Goal: Use online tool/utility: Utilize a website feature to perform a specific function

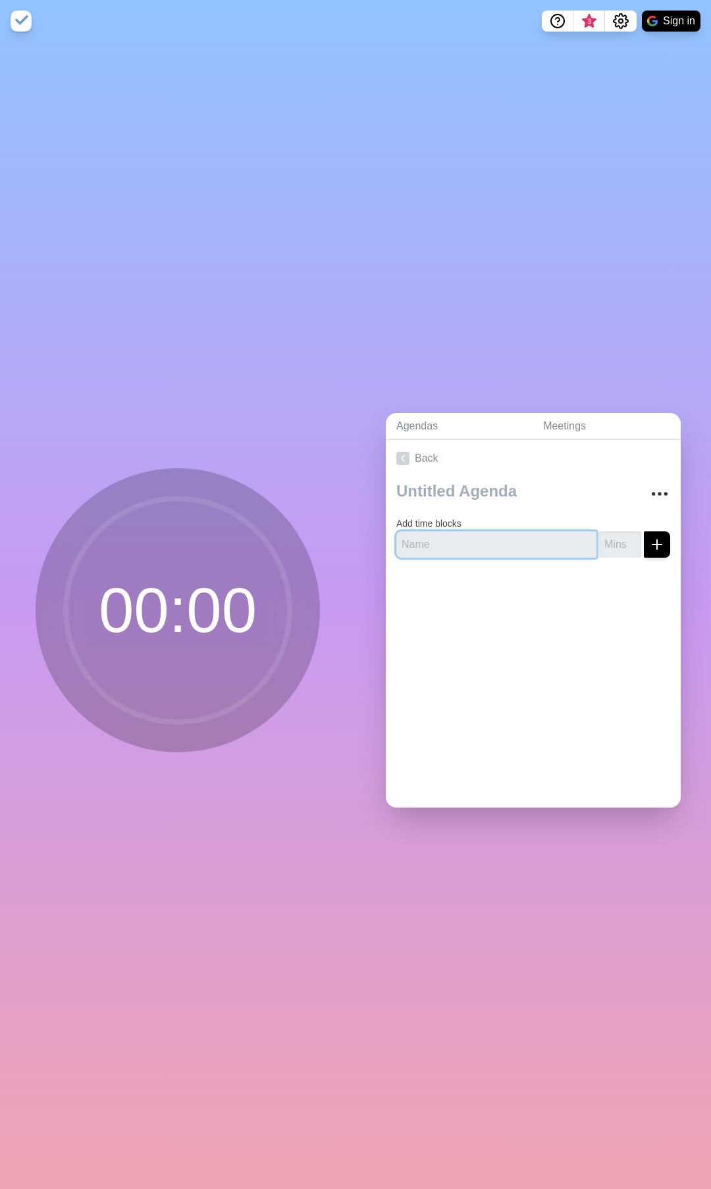
click at [470, 541] on input "text" at bounding box center [496, 545] width 200 height 26
type input "test"
type input "1"
click at [620, 535] on input "1" at bounding box center [620, 545] width 42 height 26
click at [652, 545] on line "submit" at bounding box center [656, 545] width 9 height 0
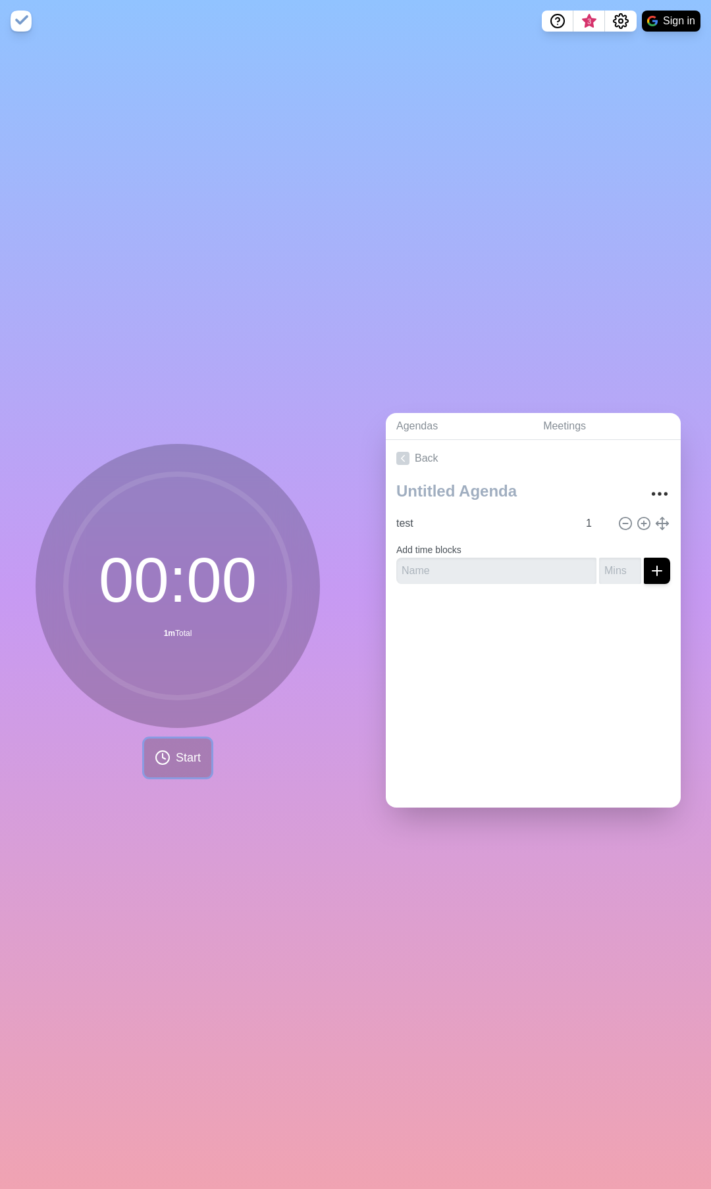
click at [176, 757] on span "Start" at bounding box center [188, 758] width 25 height 18
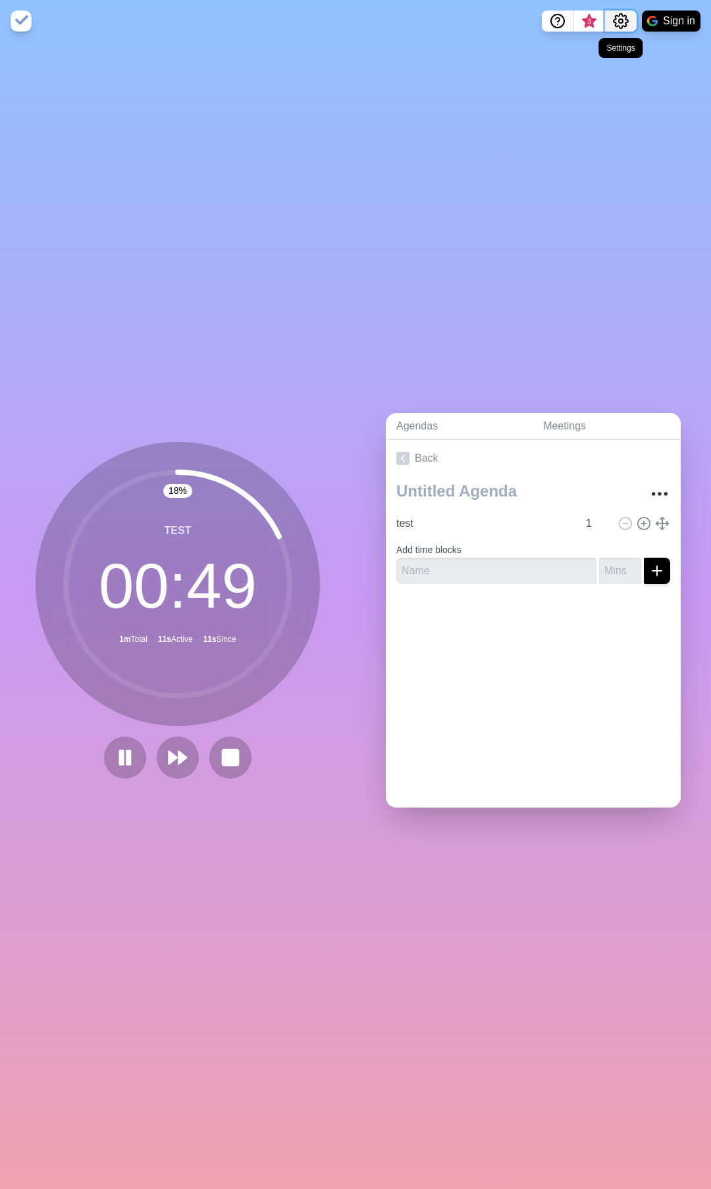
click at [615, 24] on icon "Settings" at bounding box center [621, 21] width 16 height 16
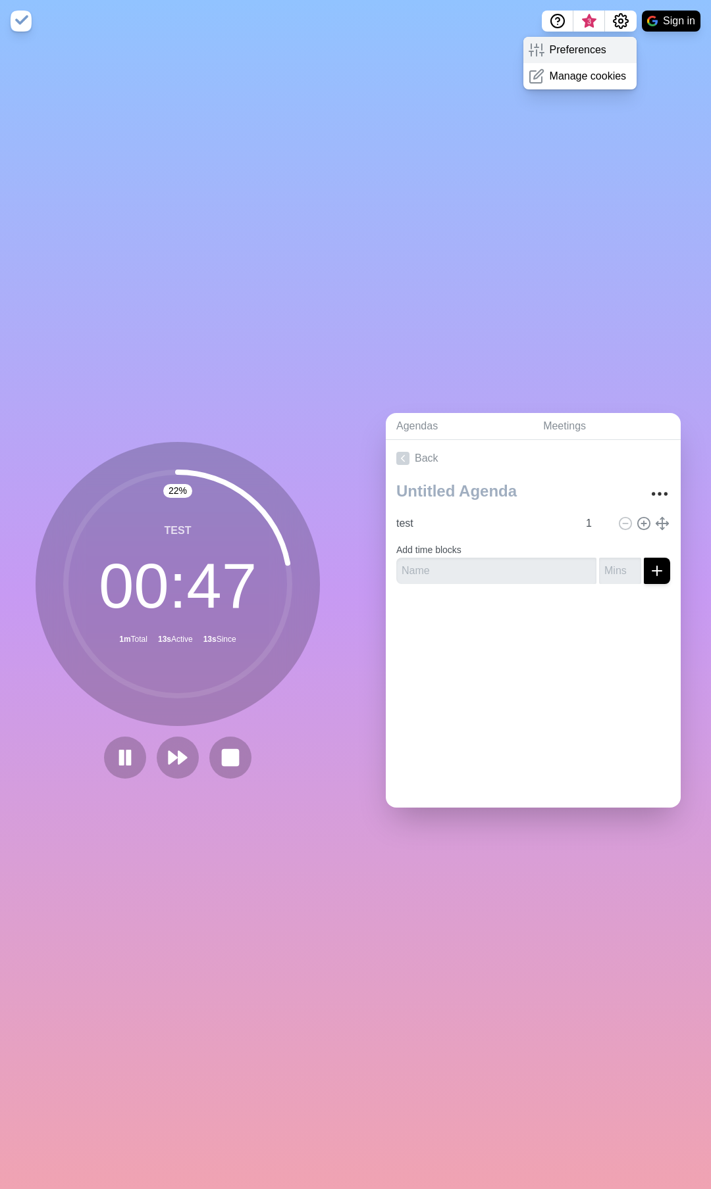
click at [597, 49] on p "Preferences" at bounding box center [577, 50] width 57 height 16
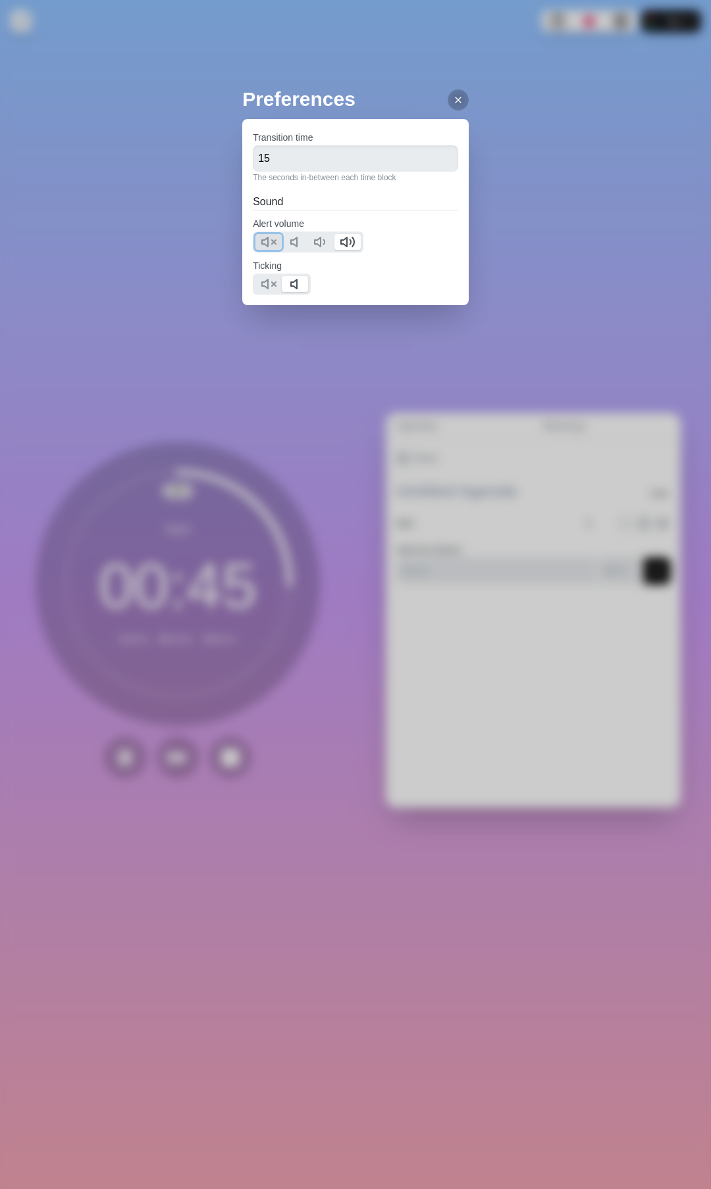
click at [278, 241] on button at bounding box center [268, 242] width 26 height 16
click at [343, 241] on icon at bounding box center [347, 242] width 16 height 16
click at [268, 280] on polygon at bounding box center [265, 284] width 6 height 9
click at [455, 100] on line at bounding box center [457, 99] width 5 height 5
